Goal: Information Seeking & Learning: Check status

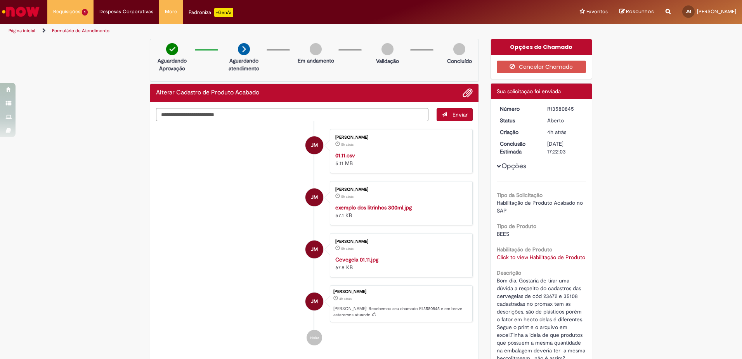
scroll to position [2, 0]
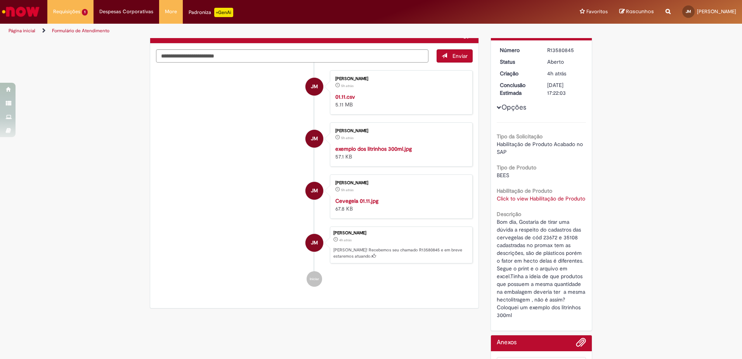
scroll to position [2, 0]
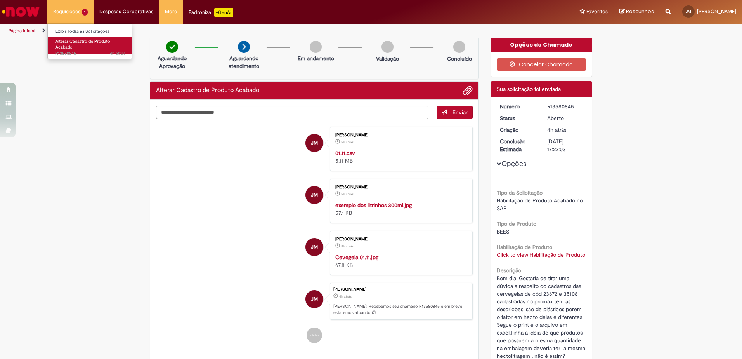
click at [81, 45] on link "Alterar Cadastro de Produto Acabado 4h atrás 4 horas atrás R13580845" at bounding box center [90, 45] width 85 height 17
click at [86, 29] on link "Exibir Todas as Solicitações" at bounding box center [90, 31] width 85 height 9
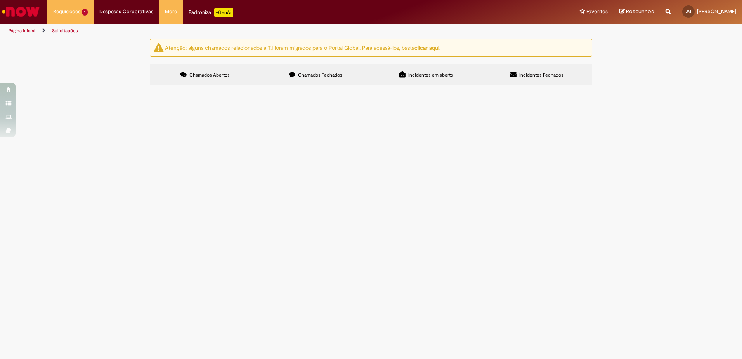
click at [0, 0] on span "Bom dia, Gostaria de tirar uma dúvida a respeito do cadastros das cervegelas de…" at bounding box center [0, 0] width 0 height 0
click at [0, 0] on span "Alterar Cadastro de Produto Acabado" at bounding box center [0, 0] width 0 height 0
